Goal: Task Accomplishment & Management: Complete application form

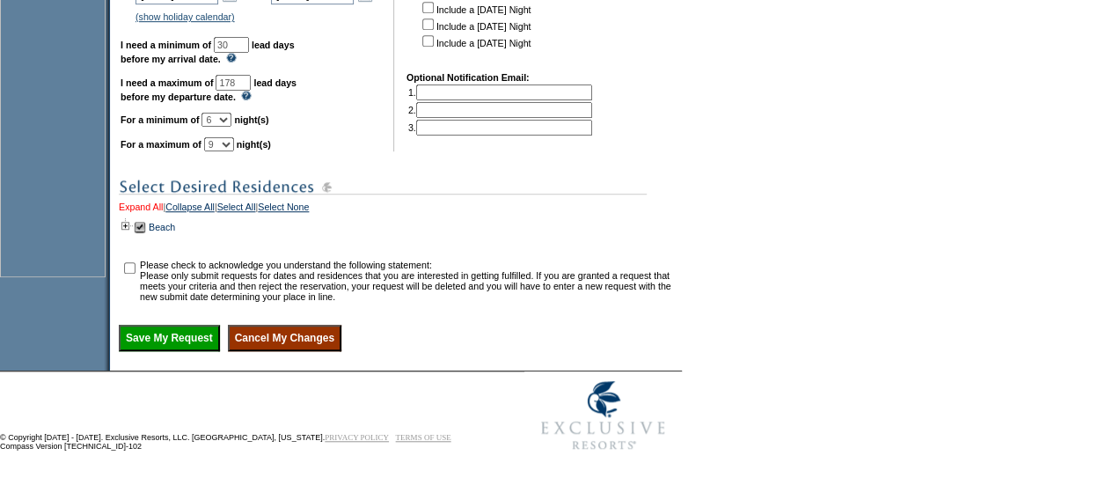
scroll to position [590, 0]
click at [131, 223] on td at bounding box center [126, 226] width 14 height 19
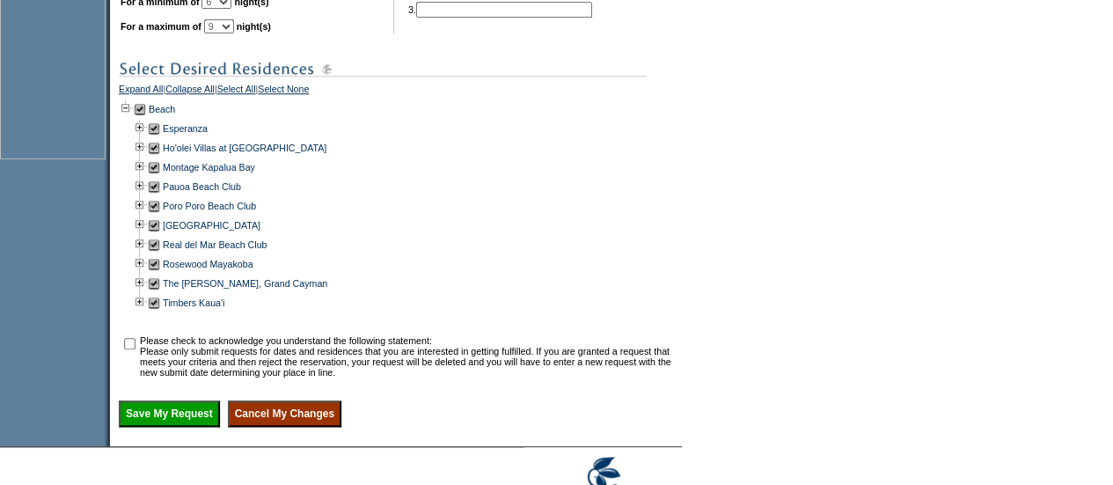
scroll to position [684, 0]
click at [159, 311] on td at bounding box center [154, 301] width 14 height 19
click at [144, 176] on td at bounding box center [140, 166] width 14 height 19
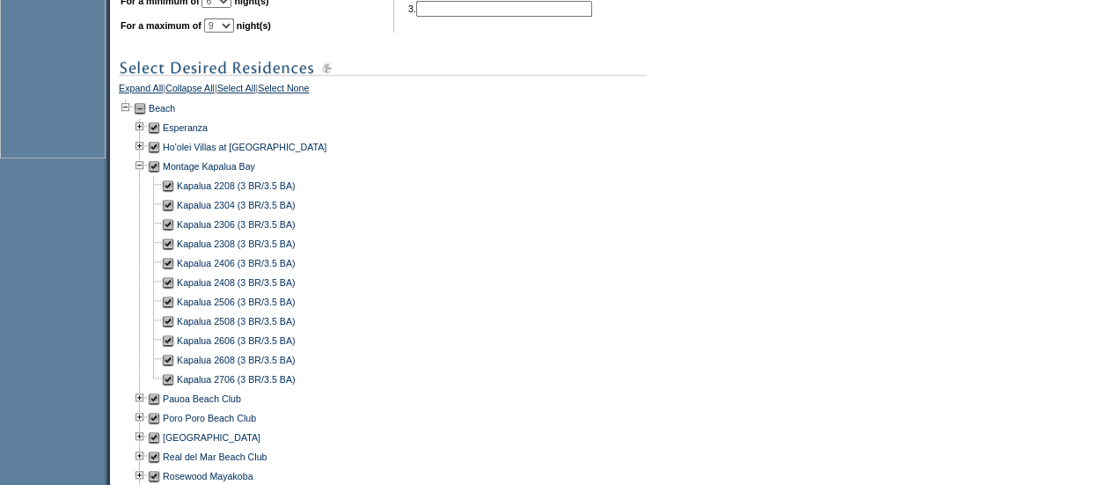
click at [158, 176] on td at bounding box center [154, 166] width 14 height 19
click at [145, 157] on td at bounding box center [140, 146] width 14 height 19
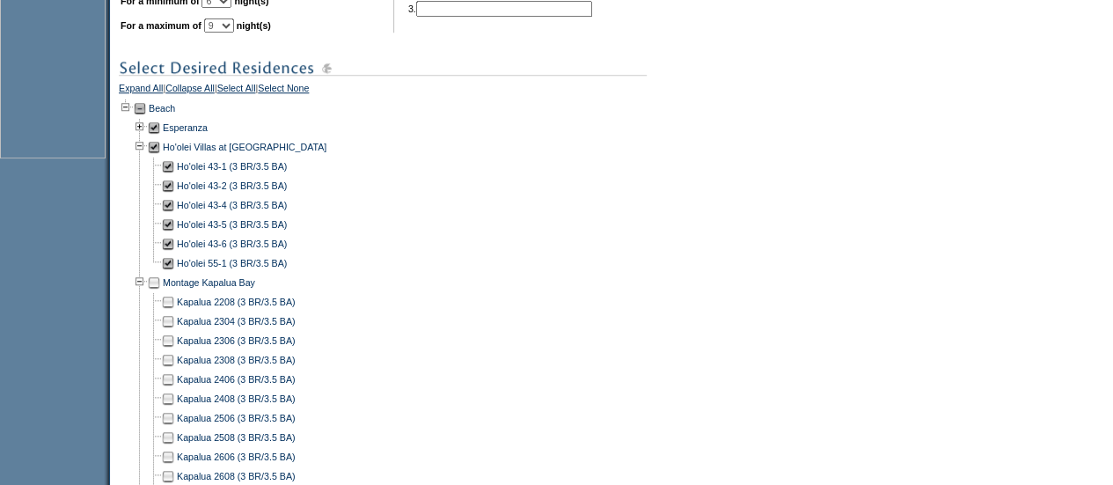
click at [158, 157] on td at bounding box center [154, 146] width 14 height 19
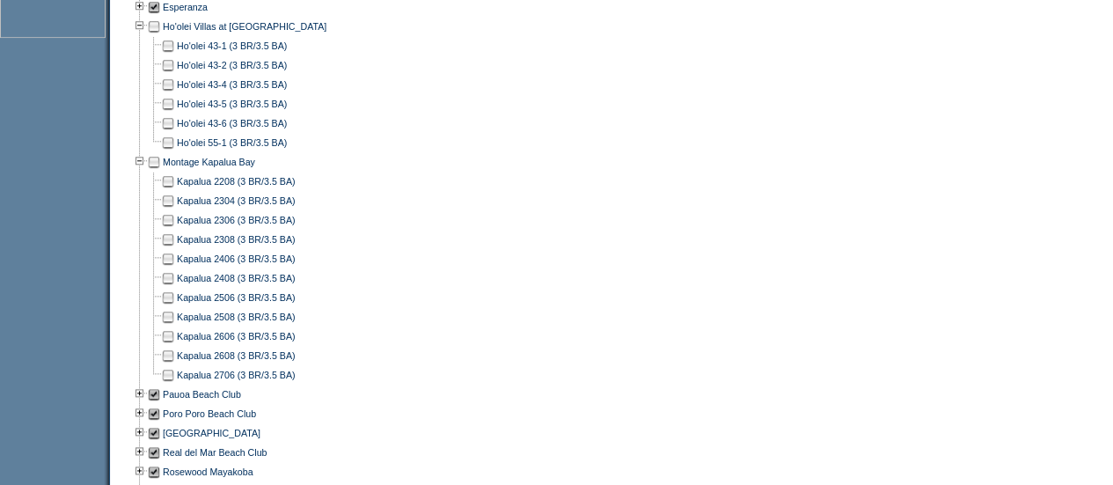
scroll to position [807, 0]
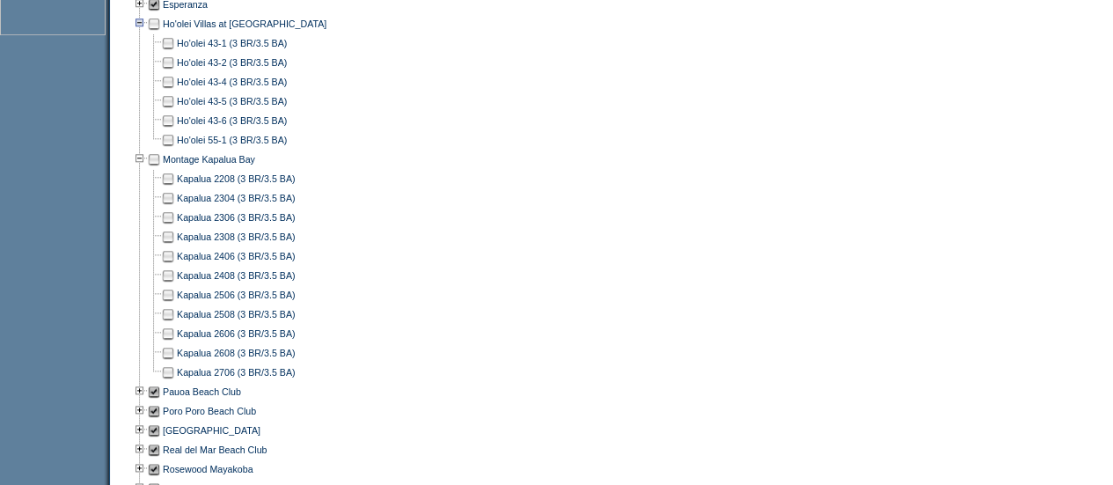
click at [147, 33] on td at bounding box center [140, 23] width 14 height 19
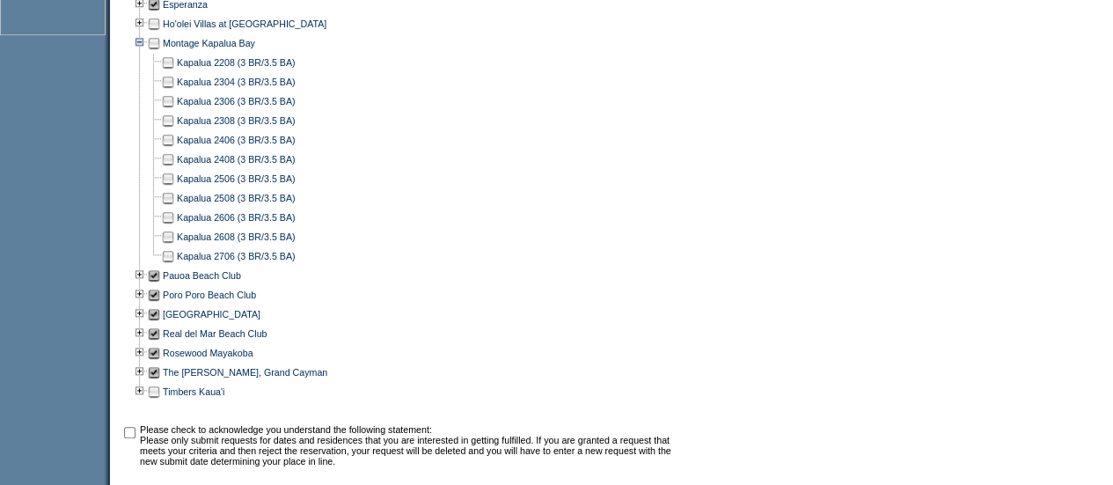
click at [144, 53] on td at bounding box center [140, 42] width 14 height 19
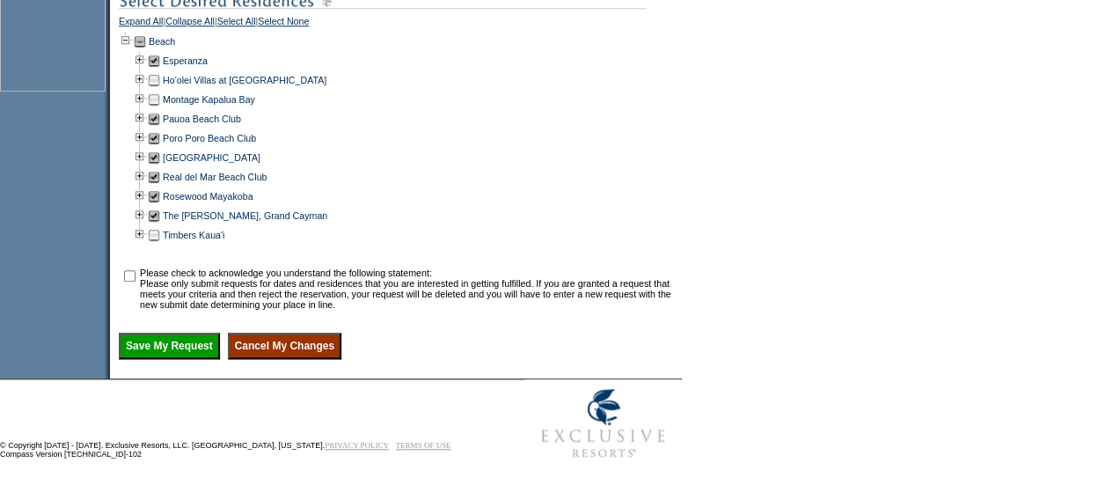
scroll to position [750, 0]
click at [143, 71] on td at bounding box center [140, 61] width 14 height 19
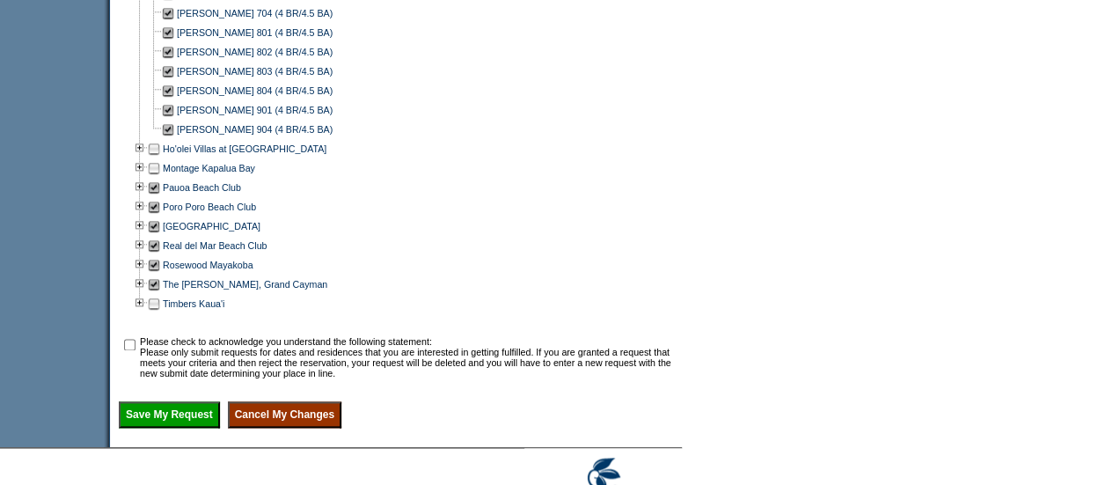
scroll to position [934, 0]
click at [146, 196] on td at bounding box center [140, 186] width 14 height 19
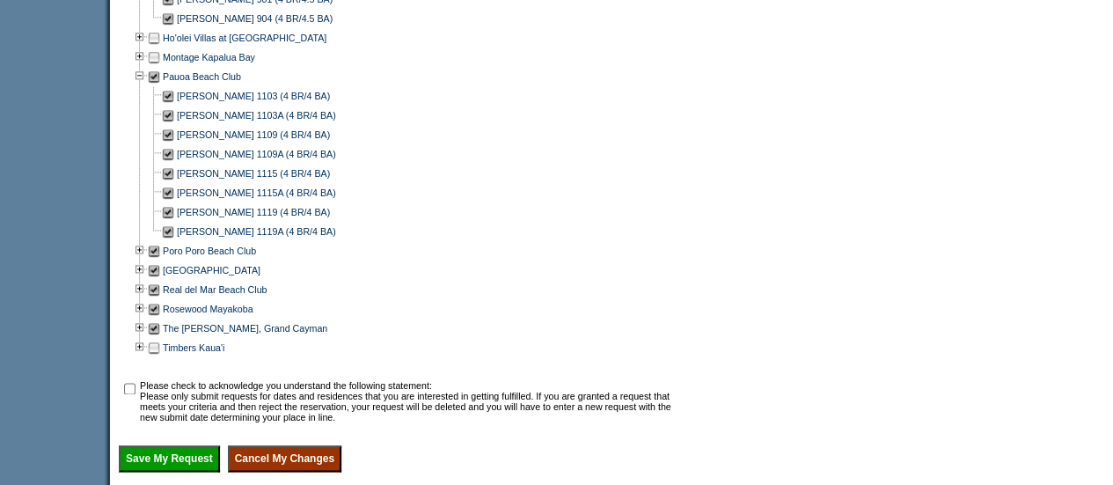
scroll to position [1045, 0]
click at [145, 279] on td at bounding box center [140, 269] width 14 height 19
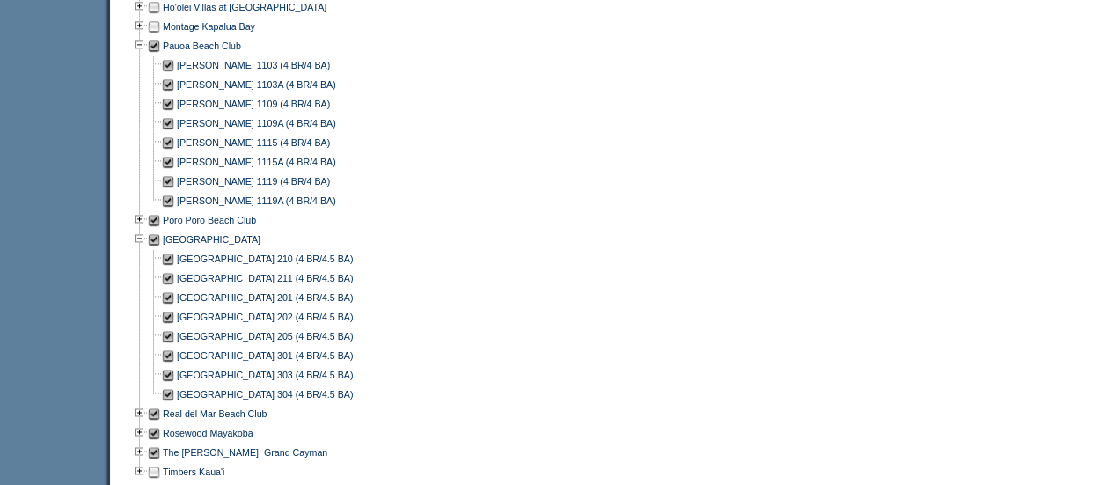
scroll to position [1079, 0]
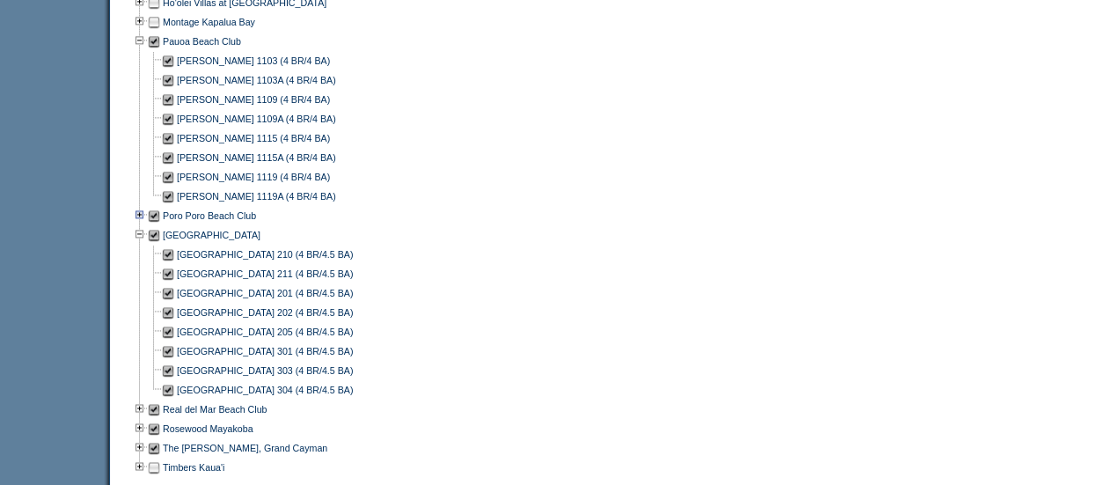
click at [146, 225] on td at bounding box center [140, 215] width 14 height 19
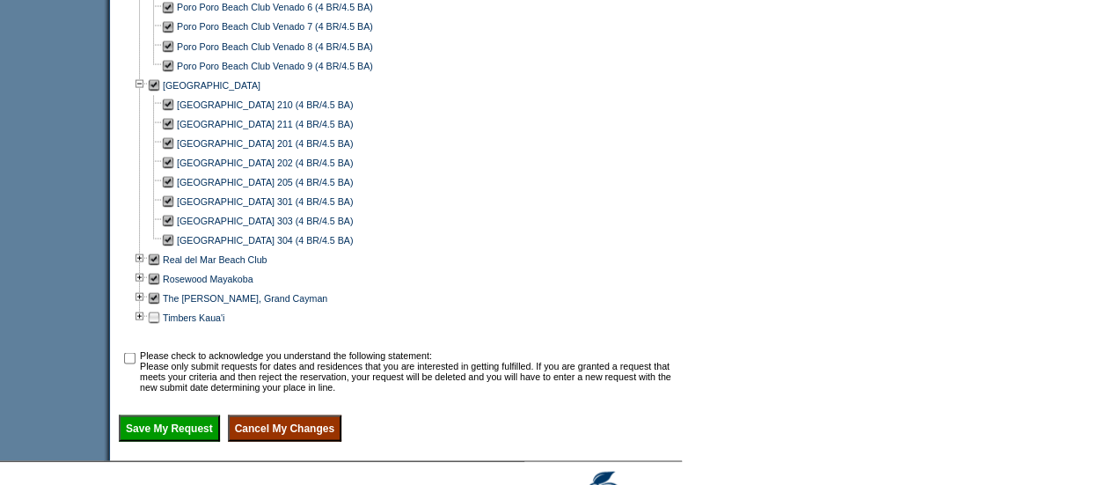
scroll to position [1754, 0]
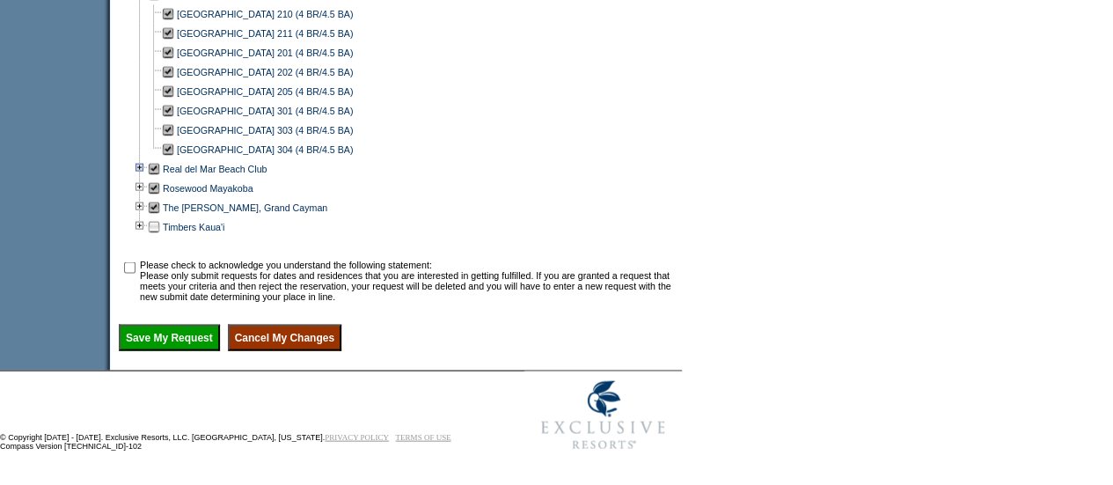
click at [146, 165] on td at bounding box center [140, 168] width 14 height 19
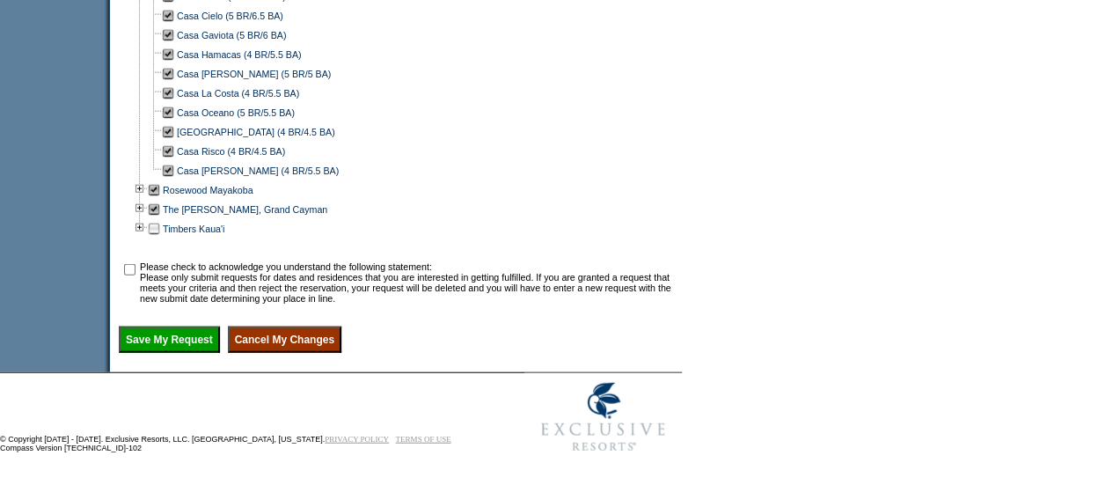
scroll to position [1981, 0]
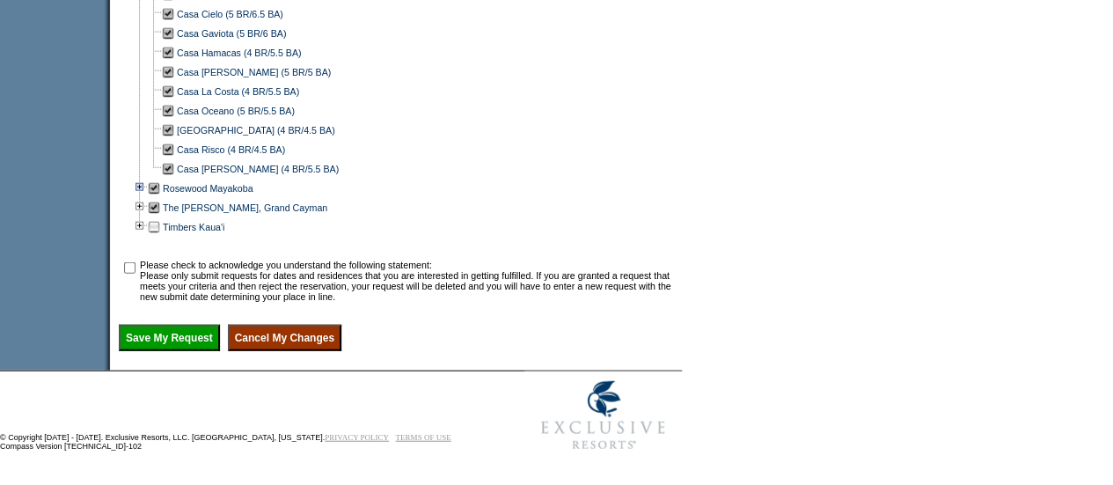
click at [144, 198] on td at bounding box center [140, 188] width 14 height 19
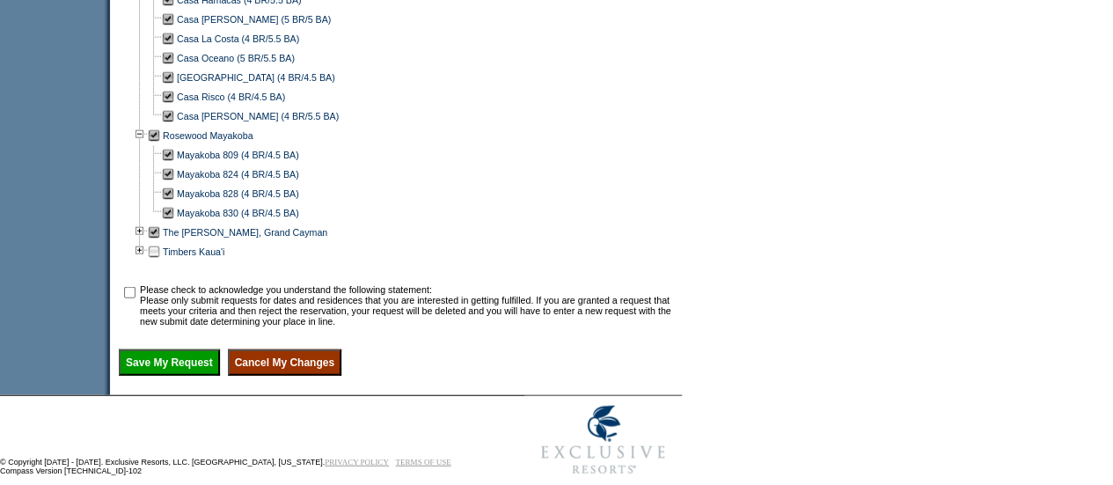
scroll to position [2032, 0]
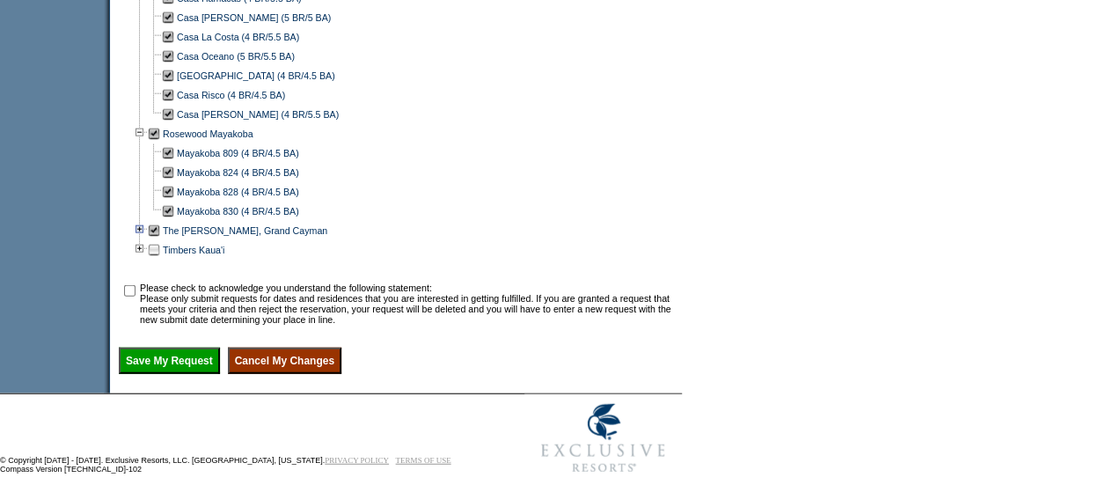
click at [144, 240] on td at bounding box center [140, 230] width 14 height 19
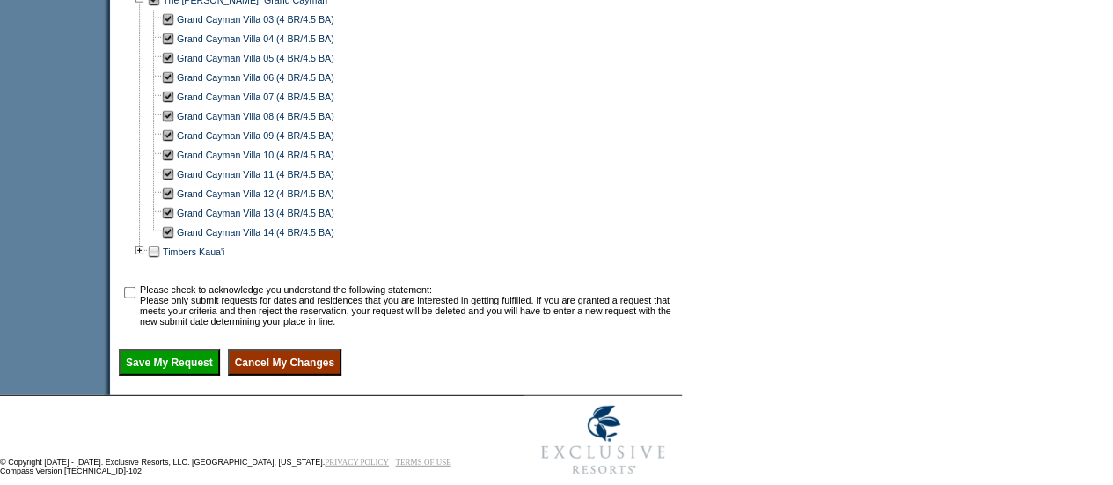
scroll to position [2316, 0]
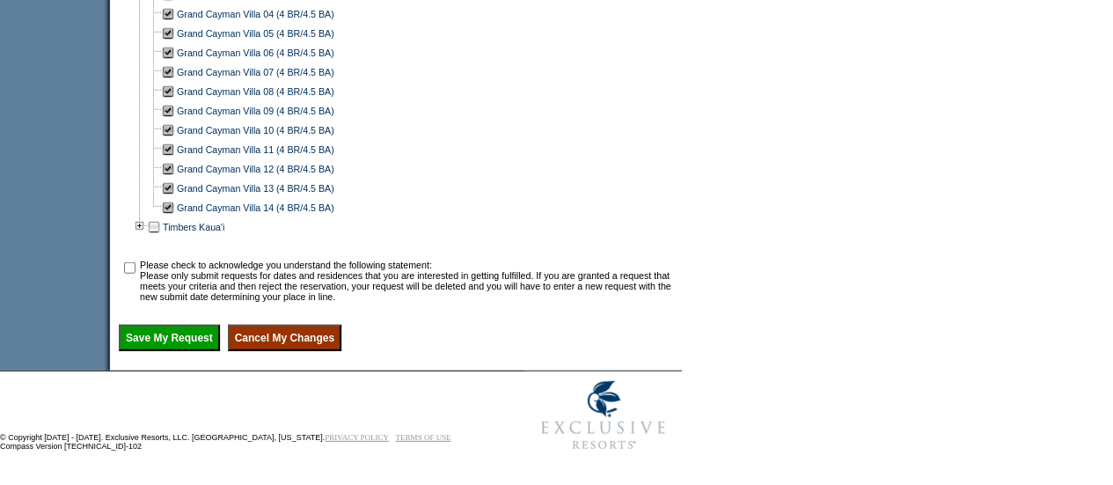
click at [135, 263] on input "checkbox" at bounding box center [129, 267] width 11 height 11
checkbox input "true"
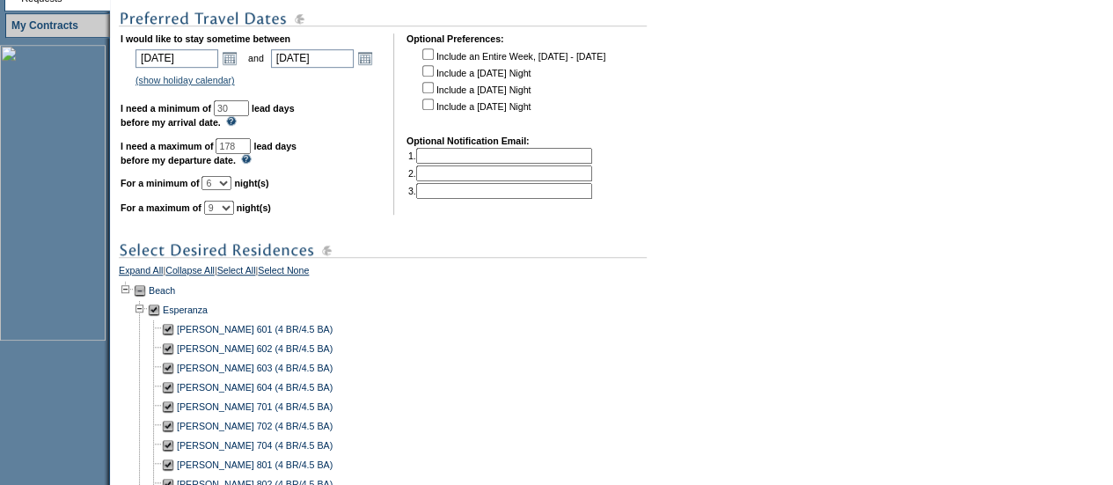
scroll to position [482, 0]
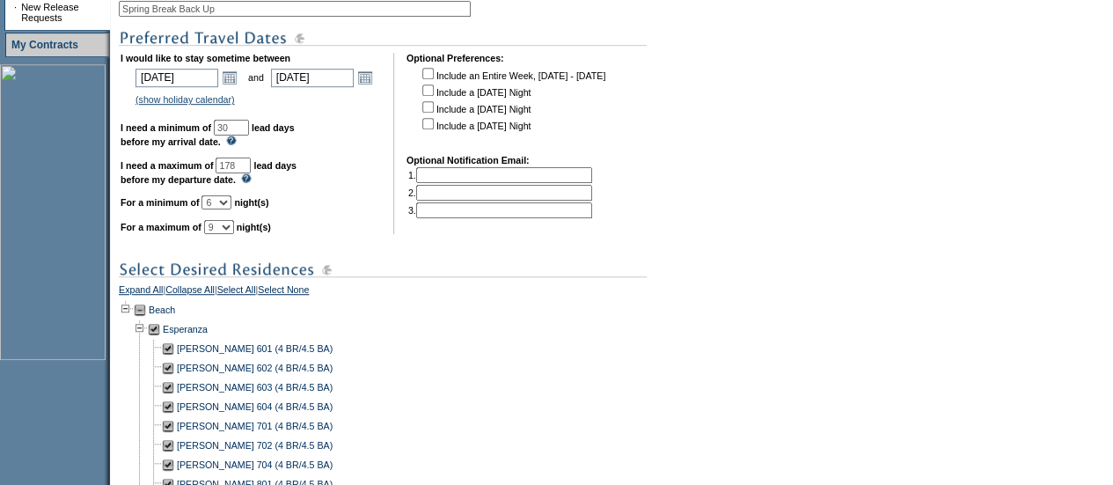
click at [251, 173] on input "178" at bounding box center [233, 165] width 35 height 16
type input "172"
click at [424, 358] on div "[PERSON_NAME] 601 (4 BR/4.5 BA)" at bounding box center [398, 348] width 559 height 19
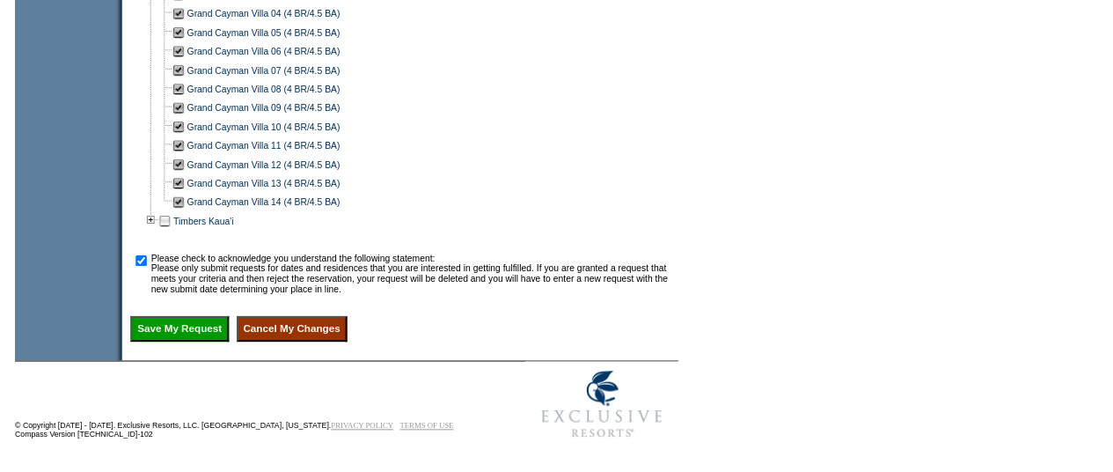
scroll to position [2316, 0]
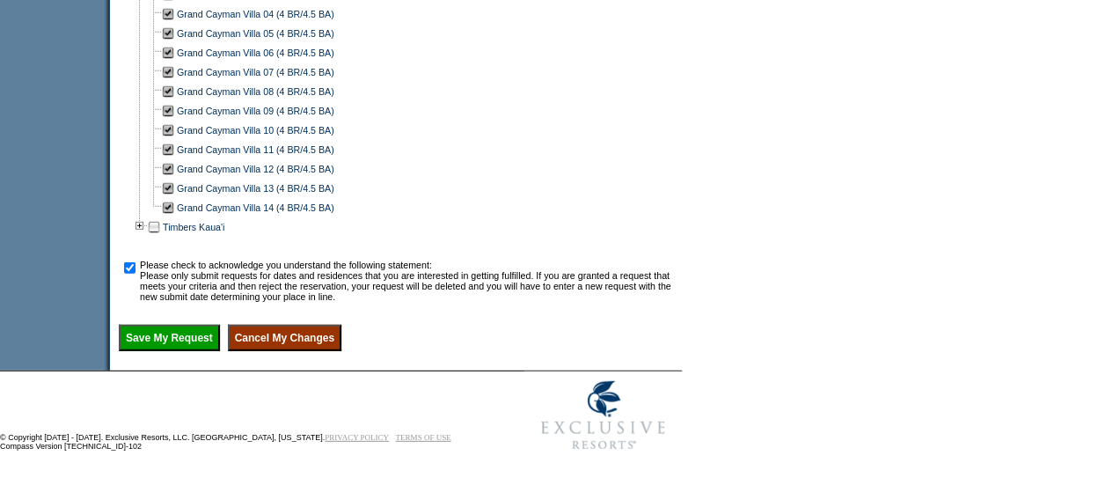
click at [182, 339] on input "Save My Request" at bounding box center [169, 338] width 101 height 26
